Goal: Find contact information: Find contact information

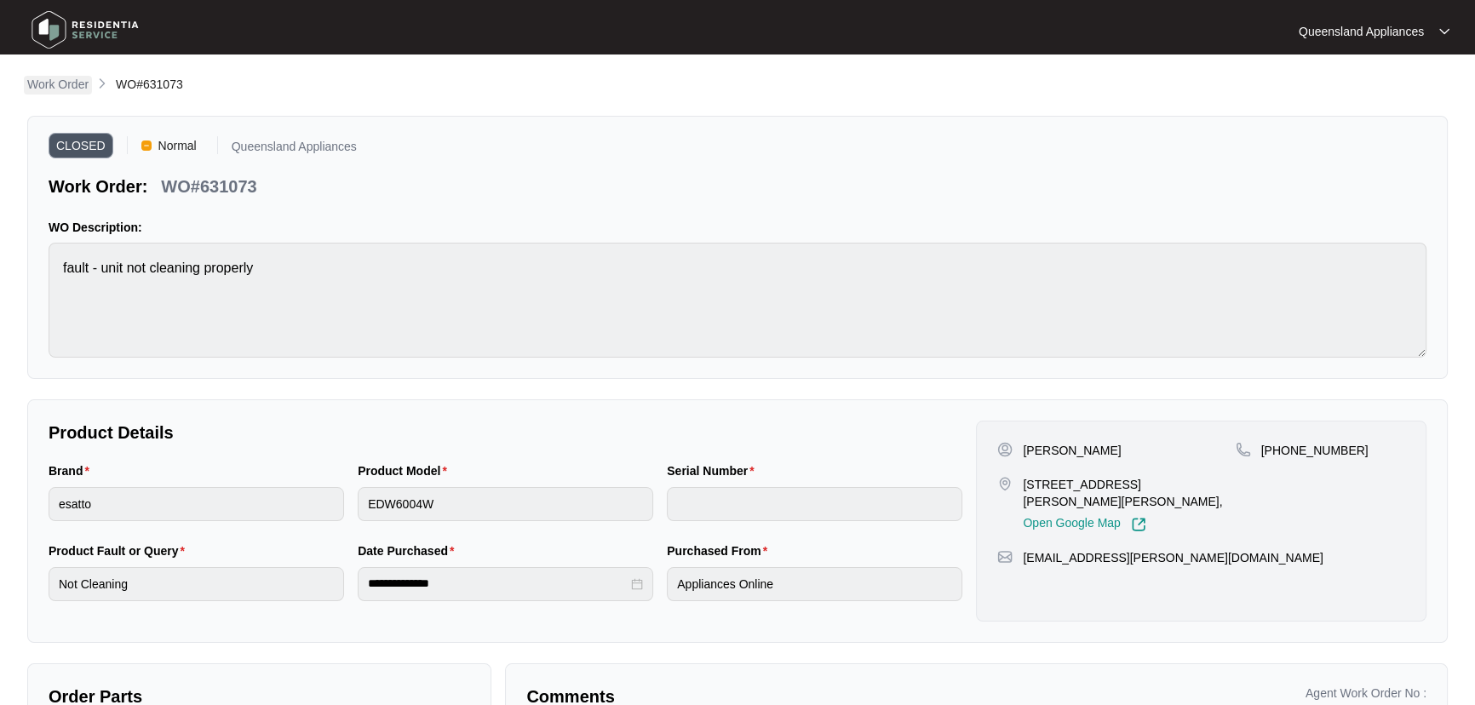
click at [77, 94] on link "Work Order" at bounding box center [58, 85] width 68 height 19
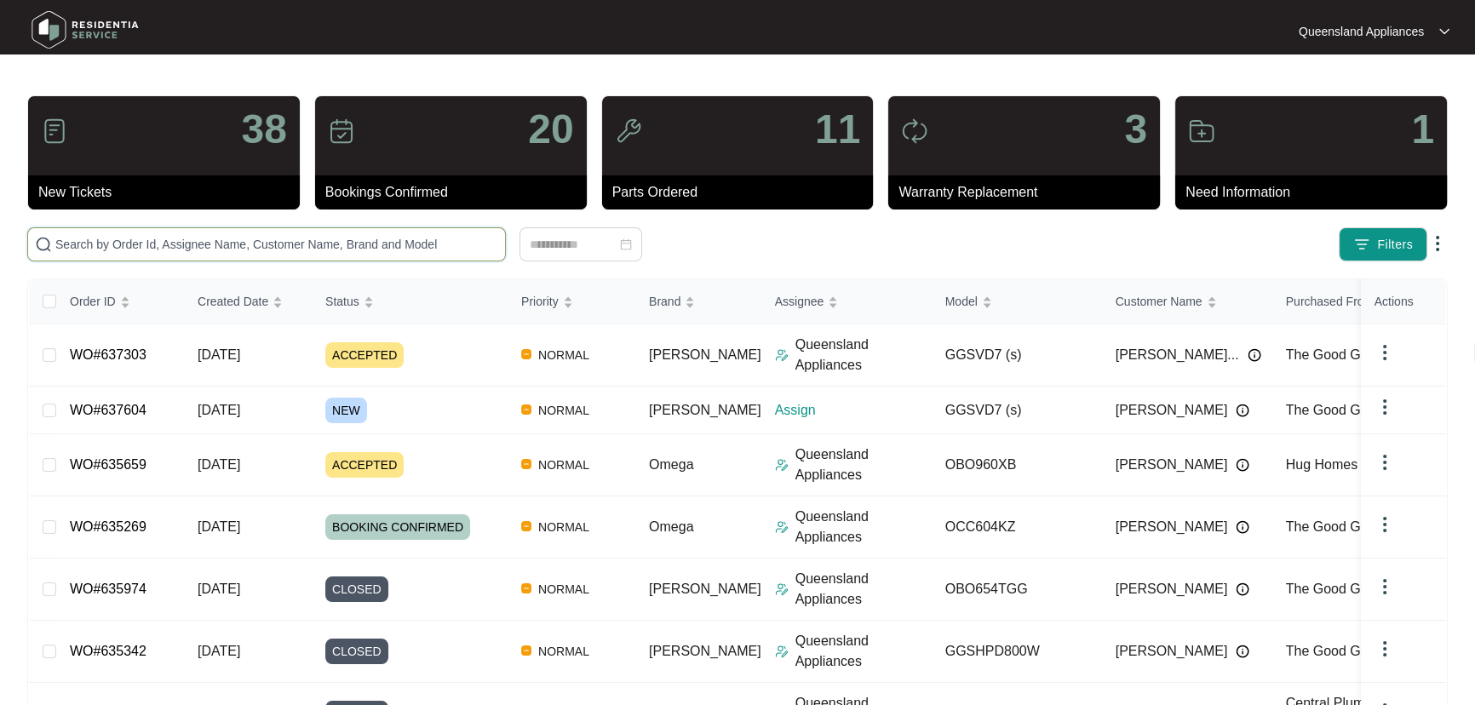
click at [302, 243] on input "text" at bounding box center [276, 244] width 443 height 19
paste input "636595"
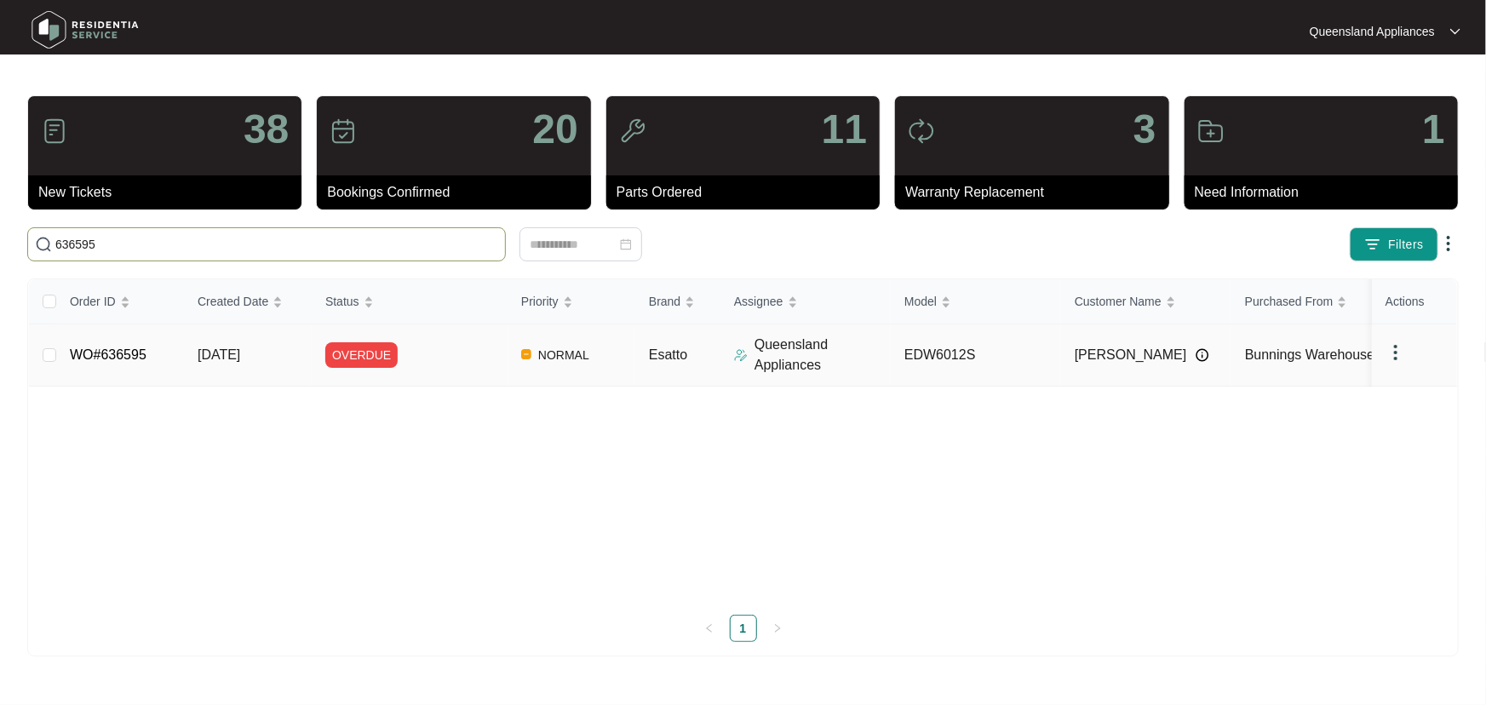
type input "636595"
click at [472, 351] on div "OVERDUE" at bounding box center [416, 355] width 182 height 26
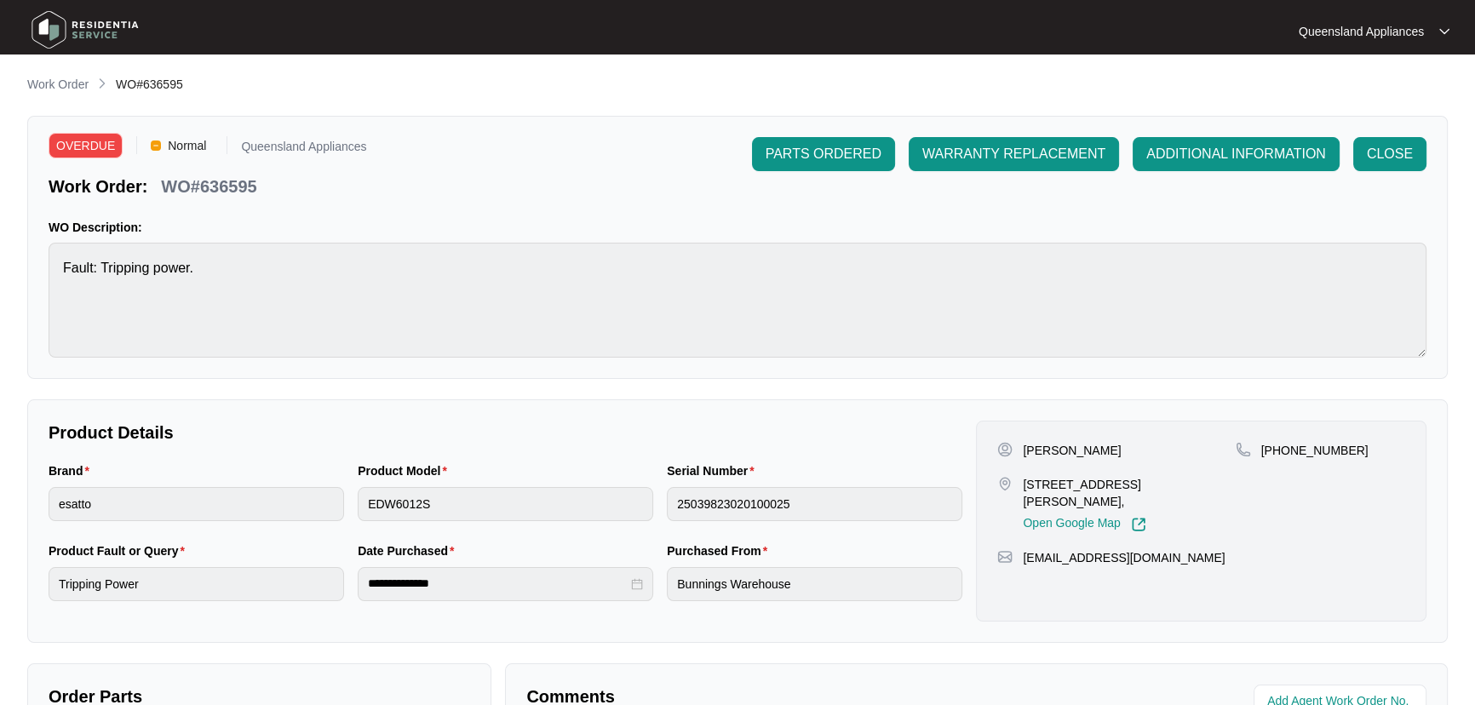
click at [1048, 449] on p "[PERSON_NAME]" at bounding box center [1072, 450] width 98 height 17
copy p "[PERSON_NAME]"
click at [1082, 444] on p "[PERSON_NAME]" at bounding box center [1072, 450] width 98 height 17
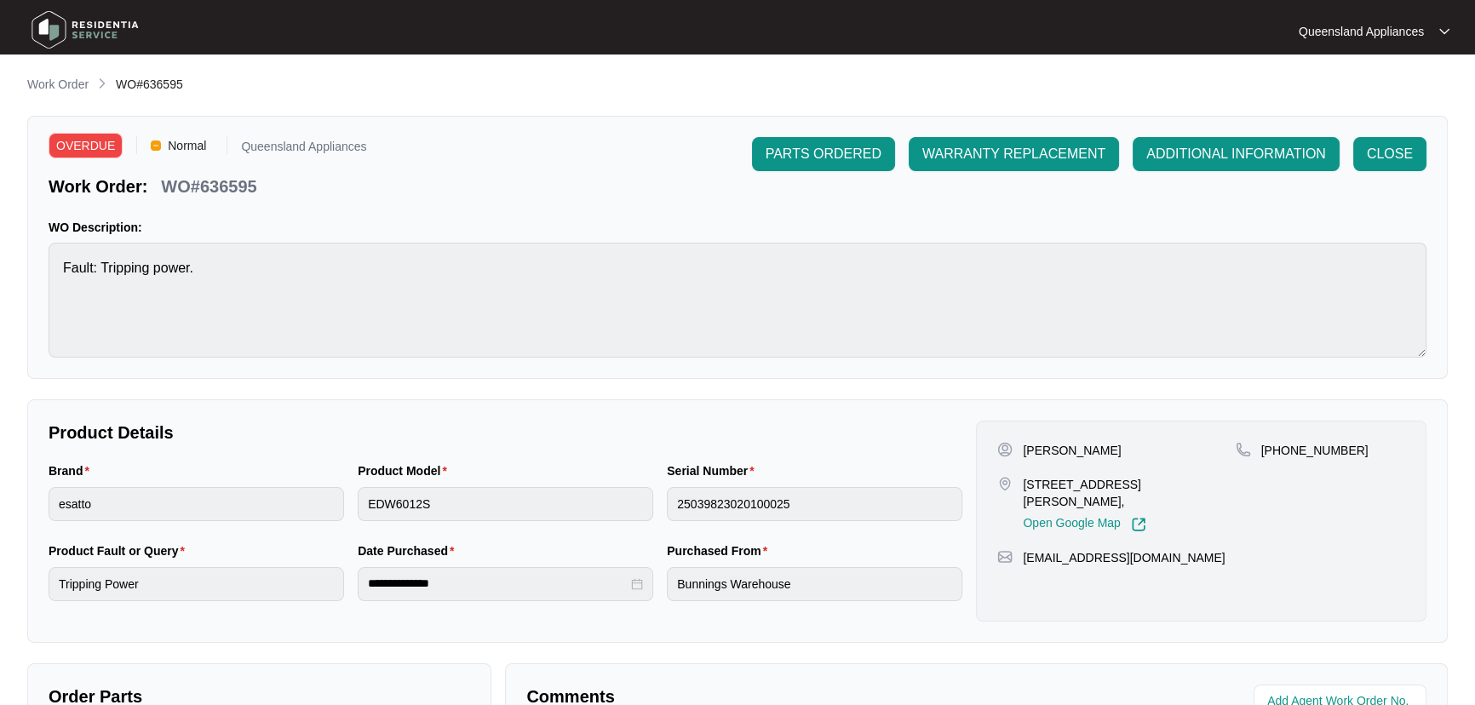
copy p "Milford"
drag, startPoint x: 1362, startPoint y: 477, endPoint x: 1360, endPoint y: 462, distance: 15.4
click at [1362, 472] on div "[PHONE_NUMBER]" at bounding box center [1320, 487] width 169 height 90
drag, startPoint x: 1358, startPoint y: 446, endPoint x: 1281, endPoint y: 446, distance: 77.5
click at [1281, 446] on div "[PHONE_NUMBER]" at bounding box center [1320, 450] width 169 height 17
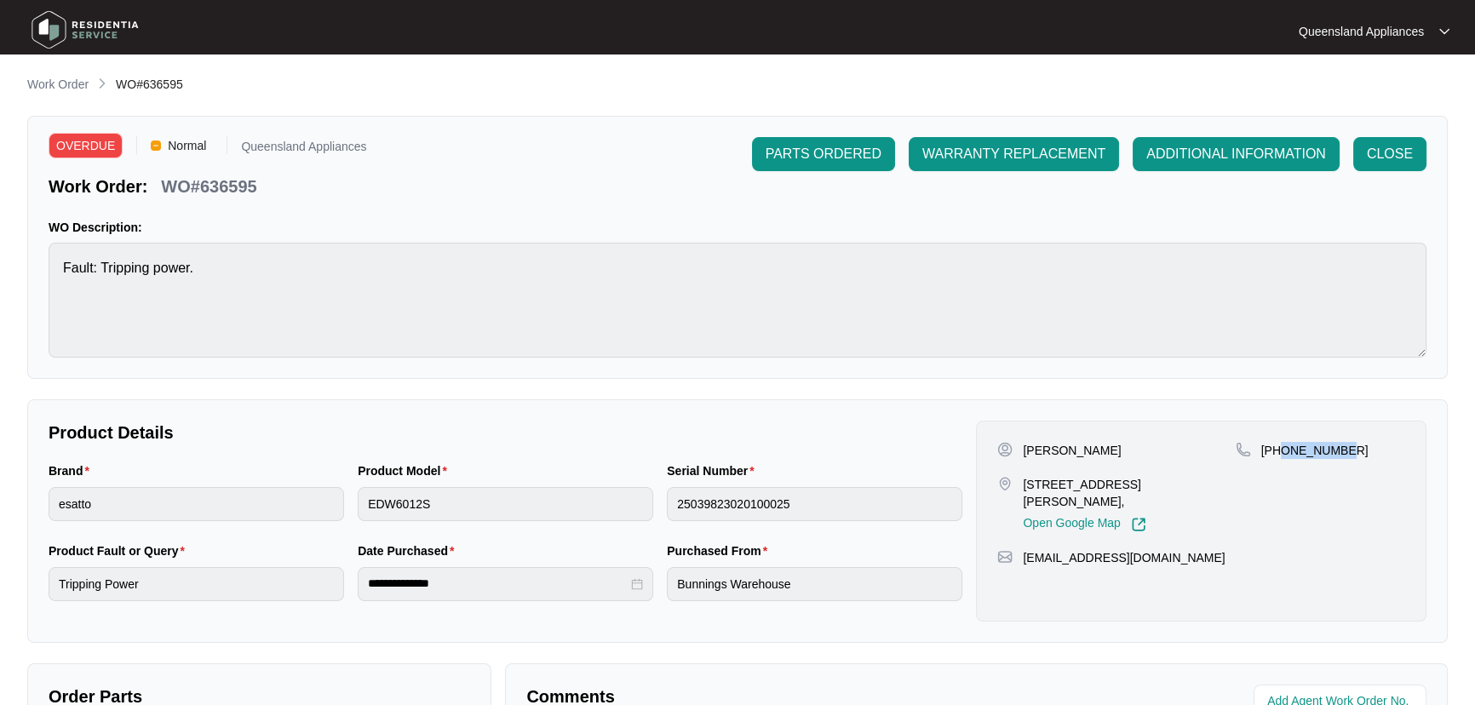
copy p "421883243"
drag, startPoint x: 1195, startPoint y: 539, endPoint x: 1023, endPoint y: 548, distance: 172.3
click at [1023, 549] on div "[EMAIL_ADDRESS][DOMAIN_NAME]" at bounding box center [1201, 557] width 408 height 17
copy p "[EMAIL_ADDRESS][DOMAIN_NAME]"
click at [1387, 153] on span "CLOSE" at bounding box center [1390, 154] width 46 height 20
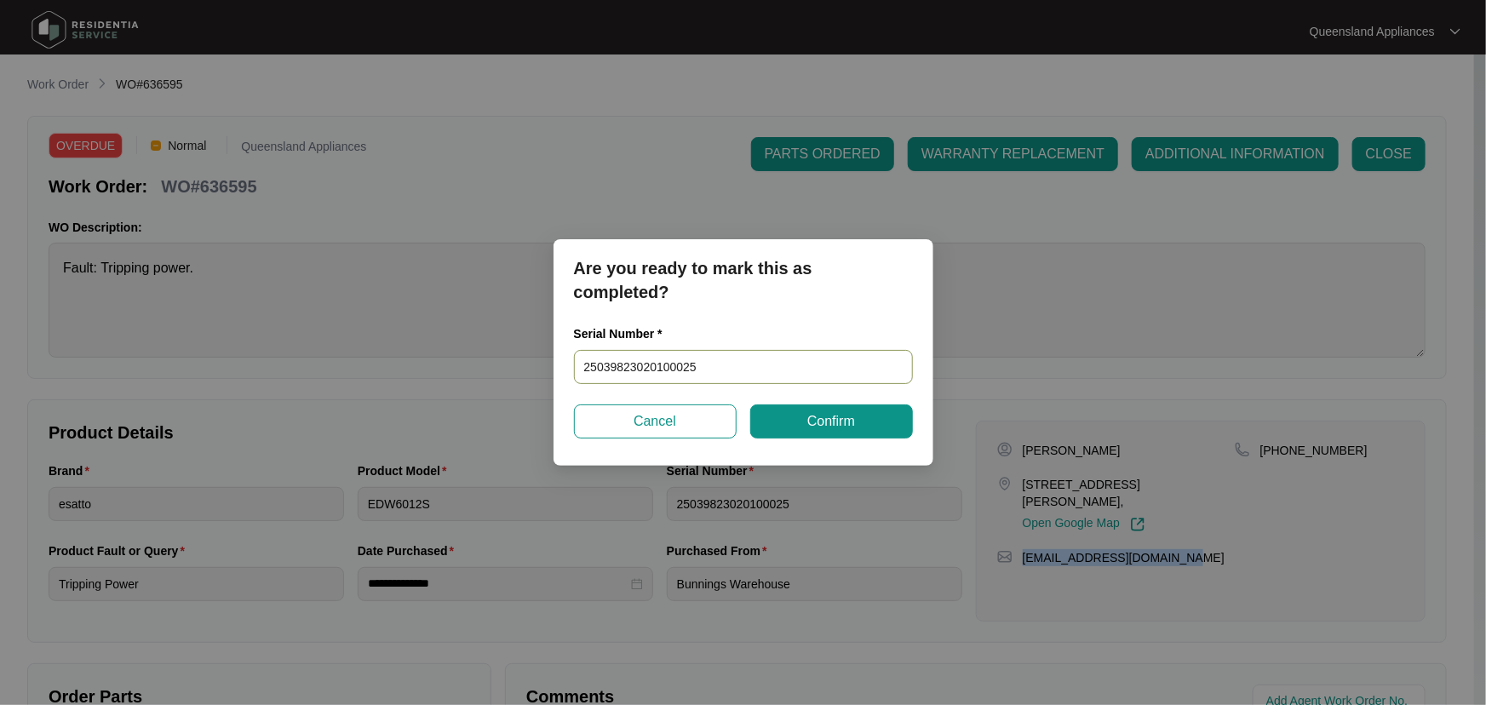
click at [849, 376] on input "25039823020100025" at bounding box center [743, 367] width 339 height 34
click at [866, 430] on button "Confirm" at bounding box center [831, 422] width 163 height 34
